Goal: Find specific page/section: Find specific page/section

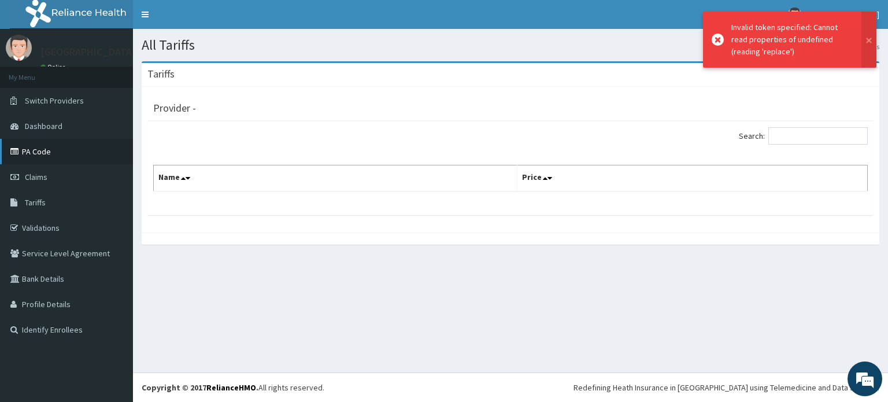
click at [35, 153] on link "PA Code" at bounding box center [66, 151] width 133 height 25
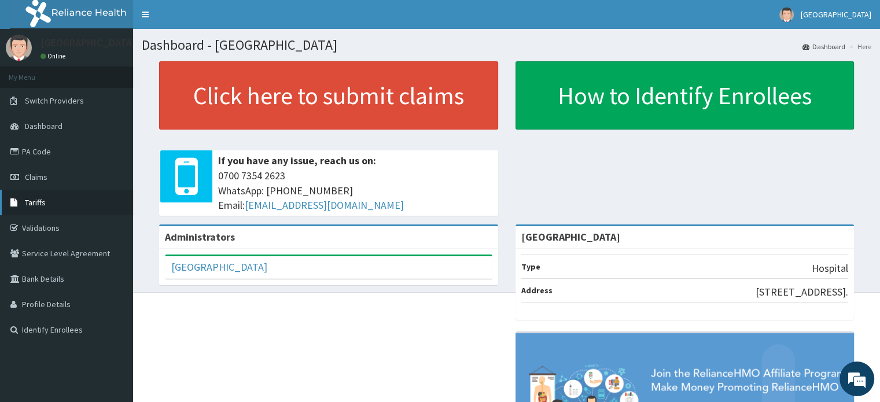
click at [29, 200] on span "Tariffs" at bounding box center [35, 202] width 21 height 10
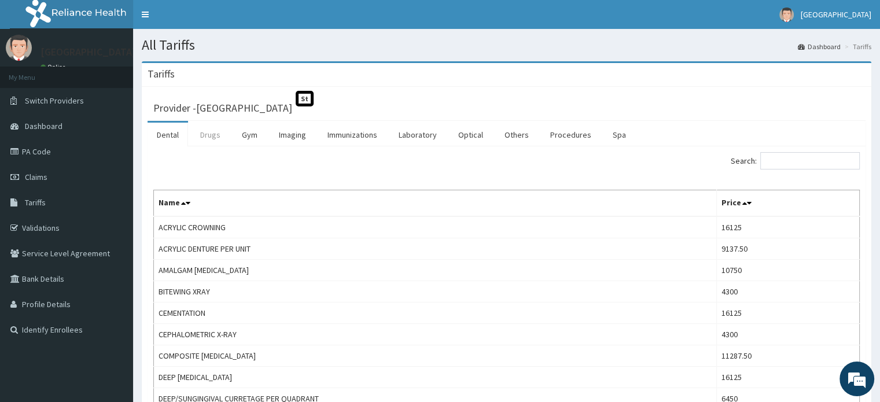
click at [209, 136] on link "Drugs" at bounding box center [210, 135] width 39 height 24
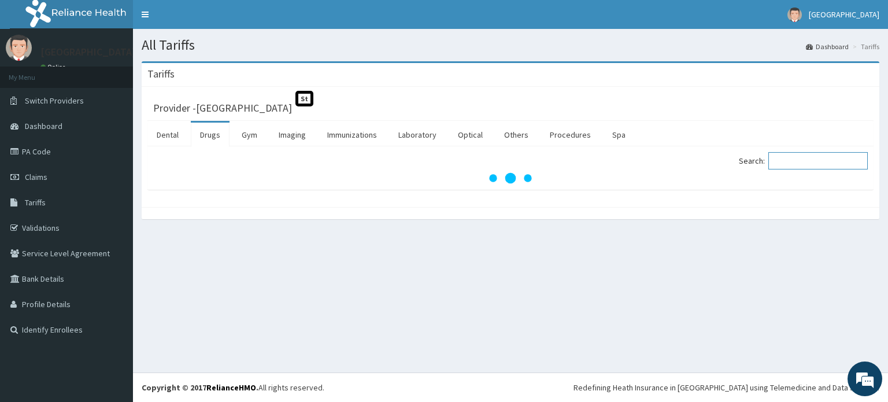
click at [803, 159] on input "Search:" at bounding box center [818, 160] width 99 height 17
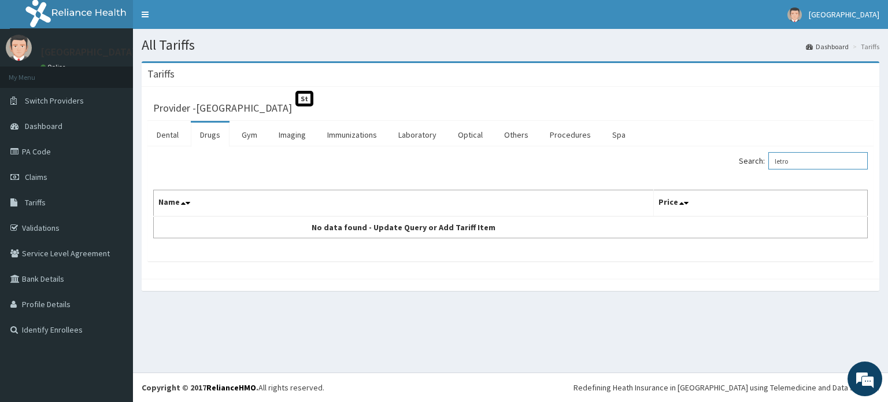
drag, startPoint x: 824, startPoint y: 158, endPoint x: 765, endPoint y: 157, distance: 58.4
click at [765, 157] on label "Search: letro" at bounding box center [803, 160] width 129 height 17
drag, startPoint x: 818, startPoint y: 161, endPoint x: 757, endPoint y: 160, distance: 61.3
click at [757, 160] on label "Search: femara" at bounding box center [803, 160] width 129 height 17
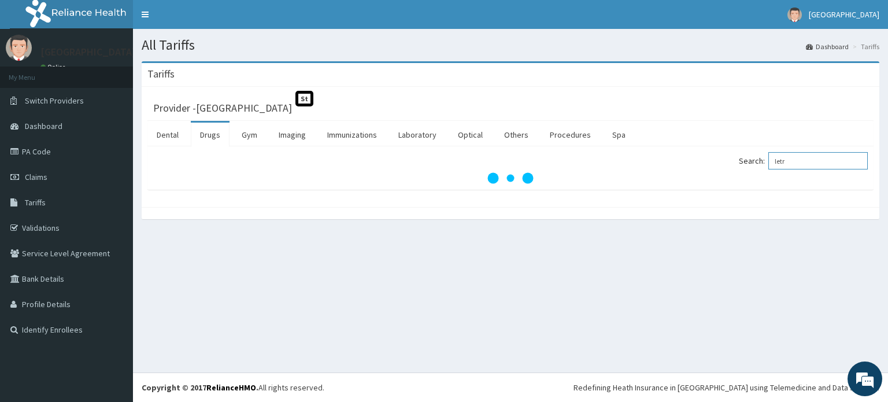
type input "letro"
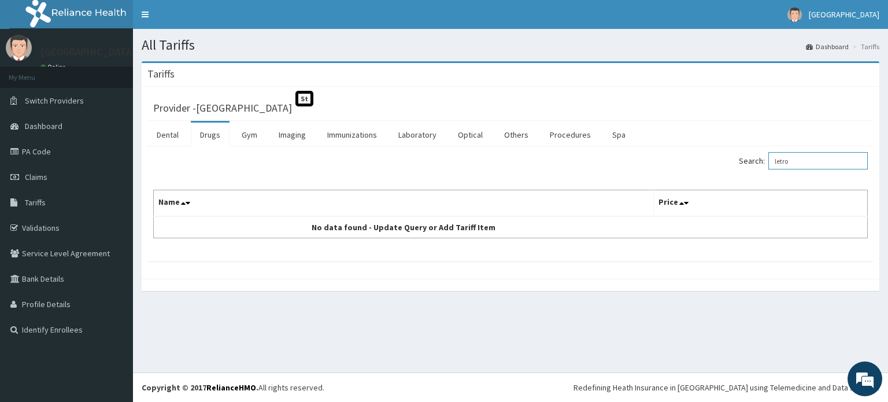
drag, startPoint x: 812, startPoint y: 163, endPoint x: 768, endPoint y: 167, distance: 44.1
click at [768, 167] on label "Search: letro" at bounding box center [803, 160] width 129 height 17
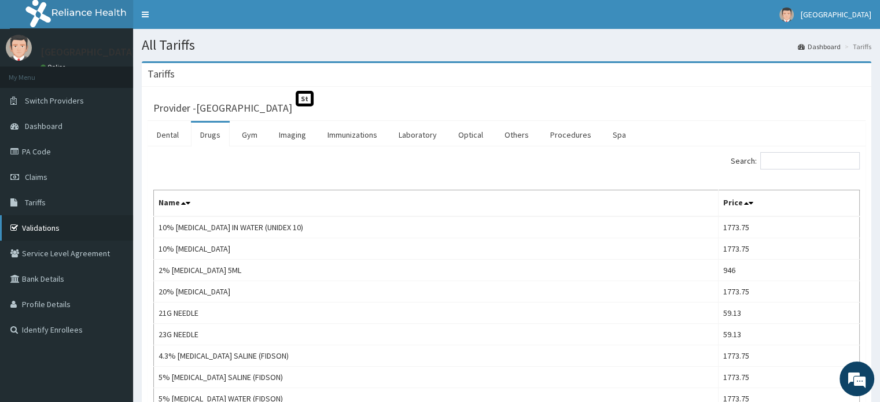
click at [57, 230] on link "Validations" at bounding box center [66, 227] width 133 height 25
